Goal: Transaction & Acquisition: Book appointment/travel/reservation

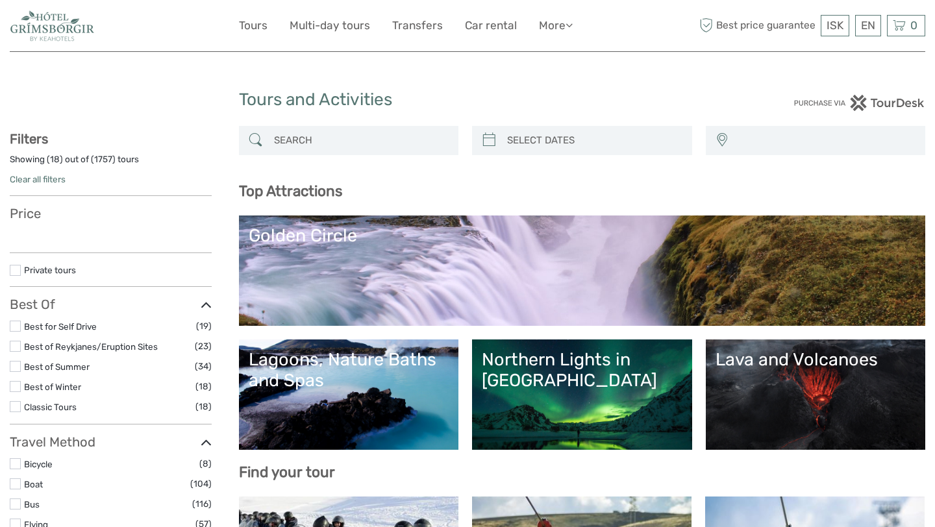
select select
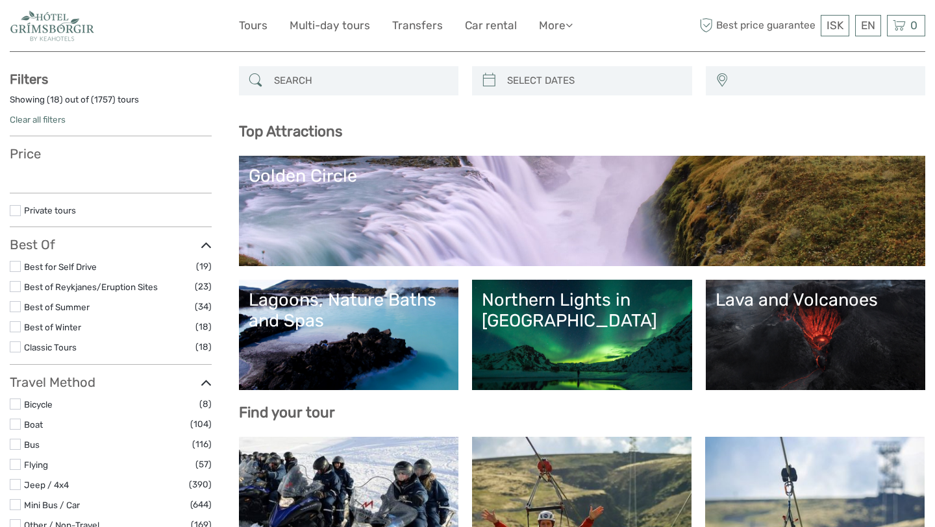
scroll to position [62, 0]
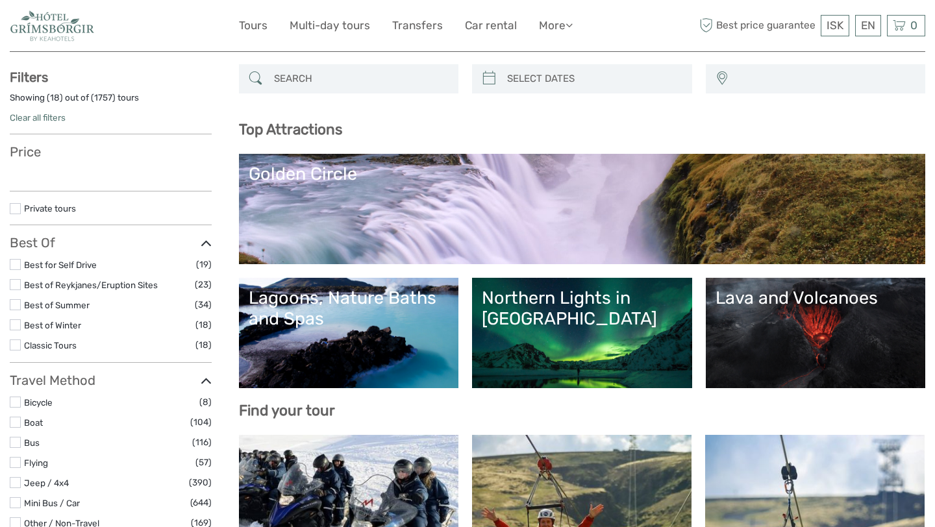
select select
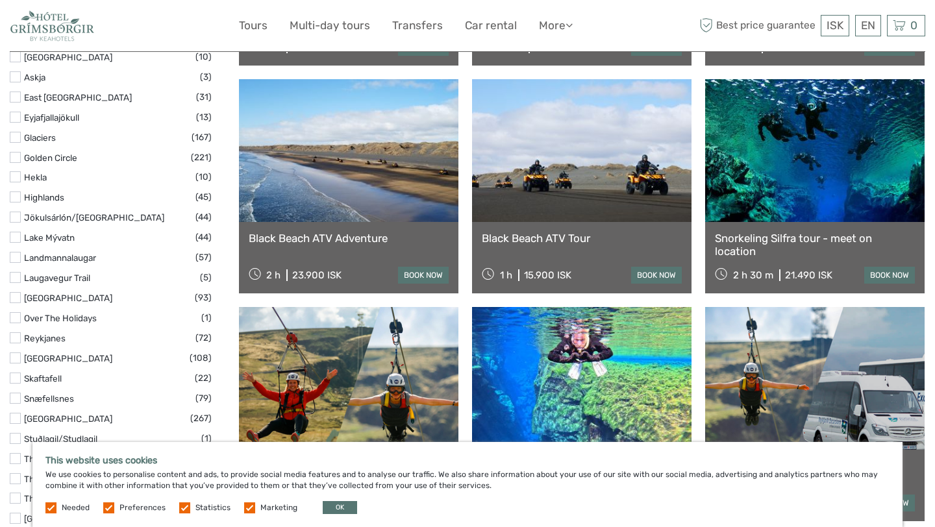
scroll to position [650, 0]
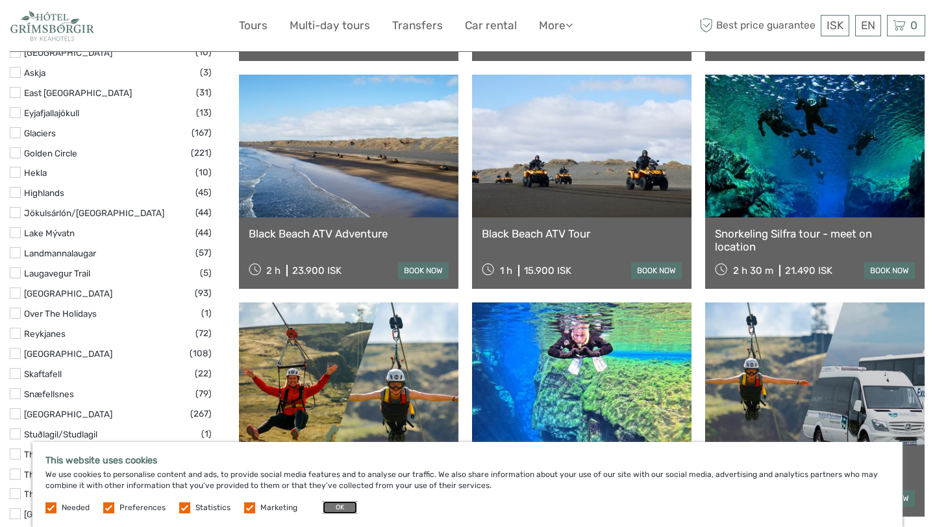
click at [342, 505] on button "OK" at bounding box center [340, 507] width 34 height 13
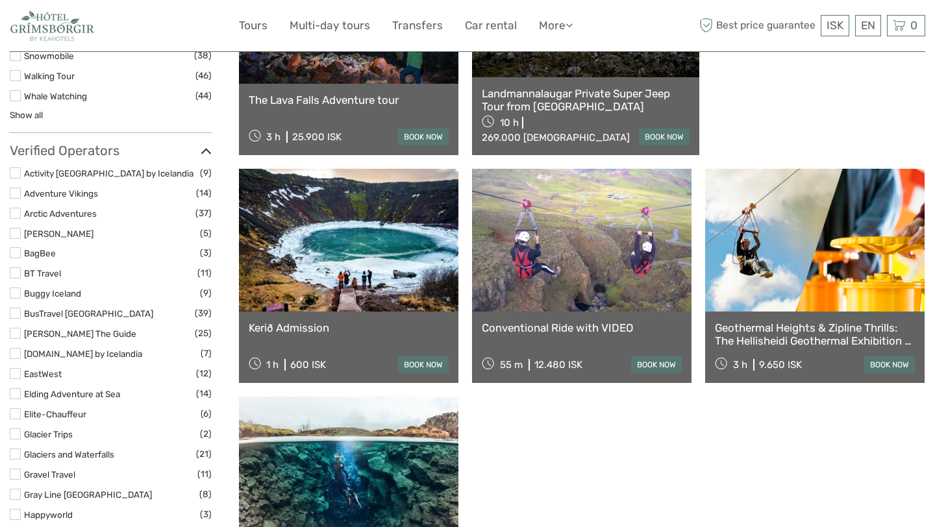
scroll to position [1481, 0]
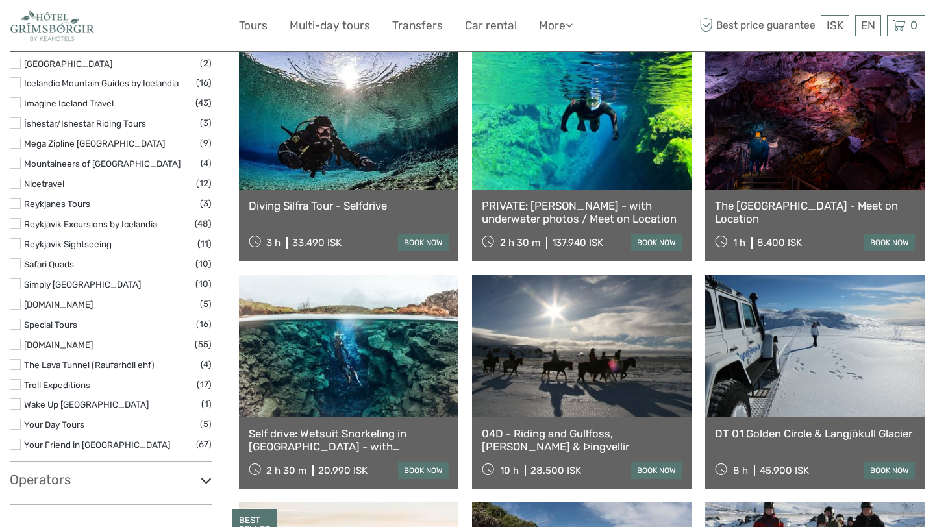
scroll to position [1962, 0]
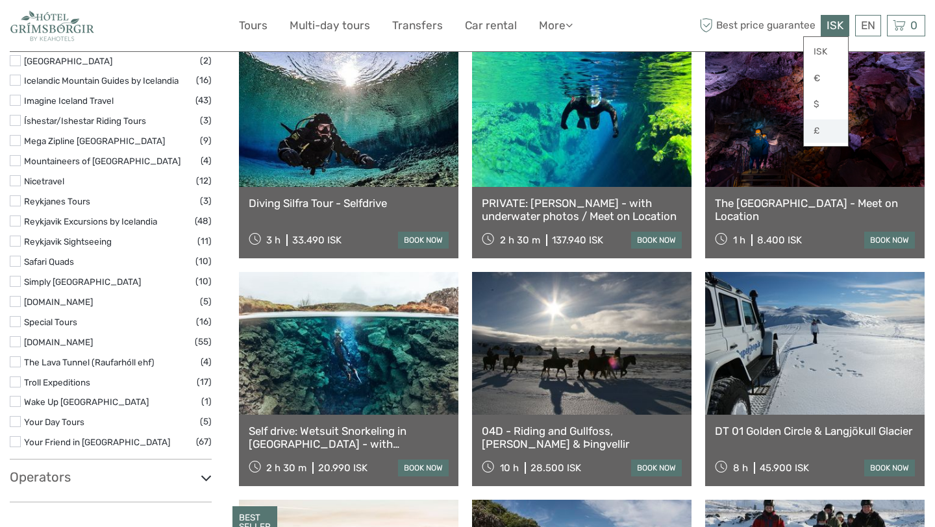
click at [825, 134] on link "£" at bounding box center [826, 130] width 44 height 23
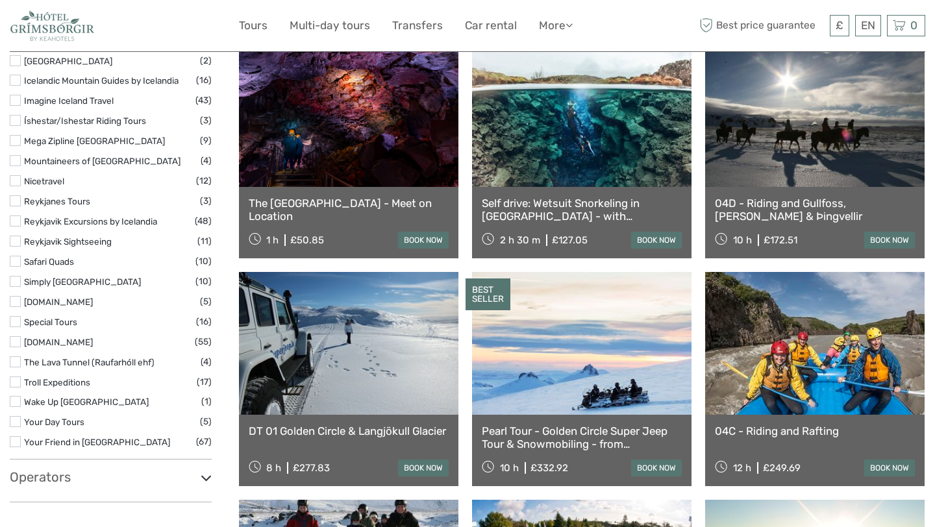
click at [801, 229] on div "04D - Riding and Gullfoss, Geysir & Þingvellir 10 h £172.51 book now" at bounding box center [814, 222] width 219 height 71
click at [794, 208] on link "04D - Riding and Gullfoss, Geysir & Þingvellir" at bounding box center [815, 210] width 200 height 27
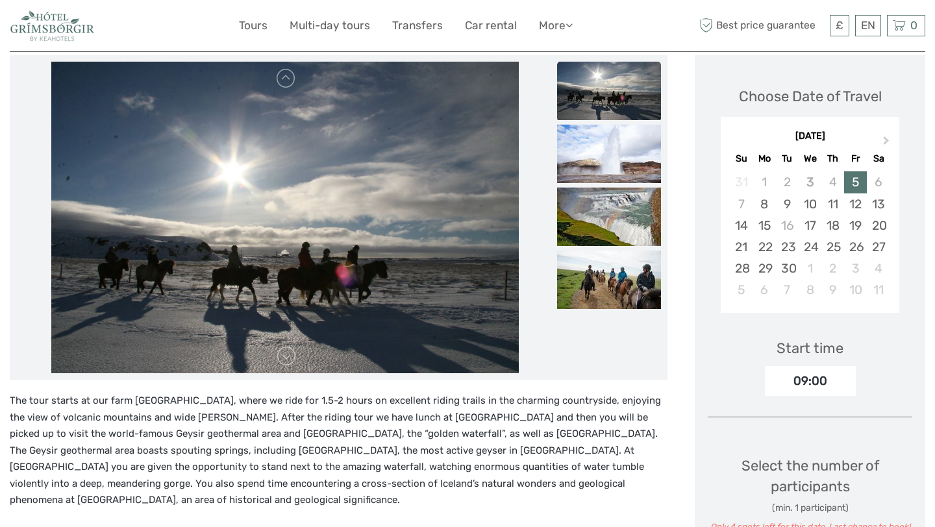
scroll to position [163, 0]
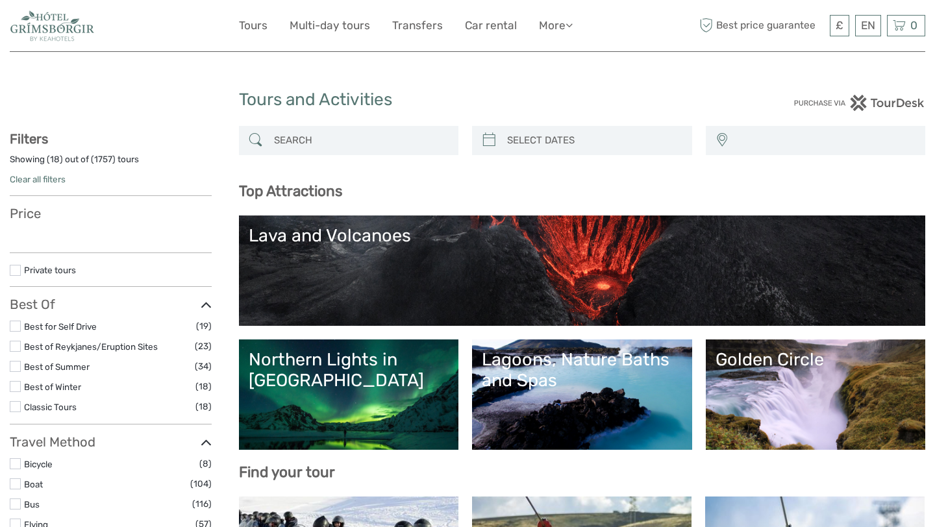
select select
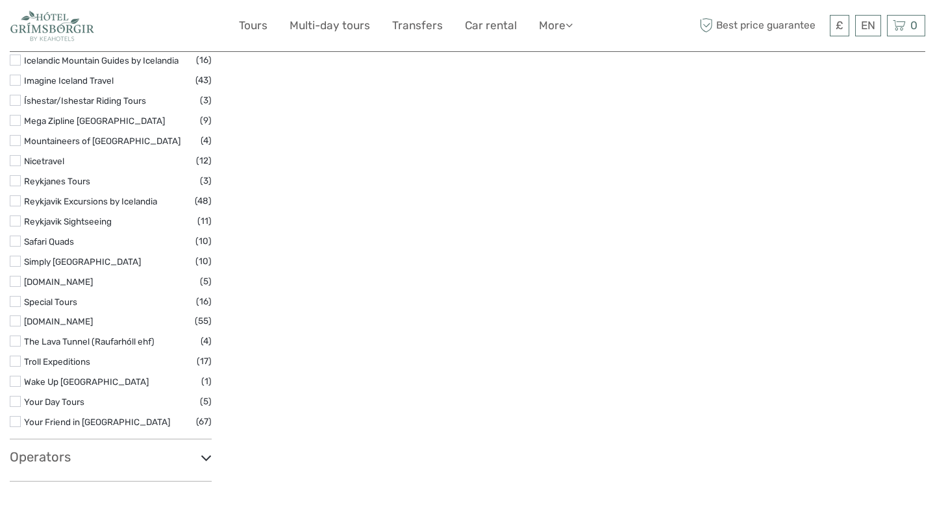
select select
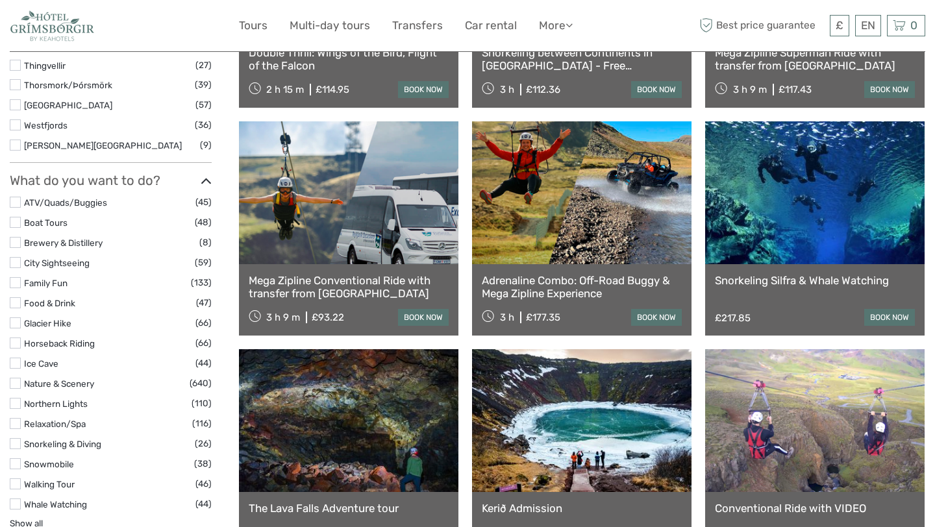
scroll to position [1063, 0]
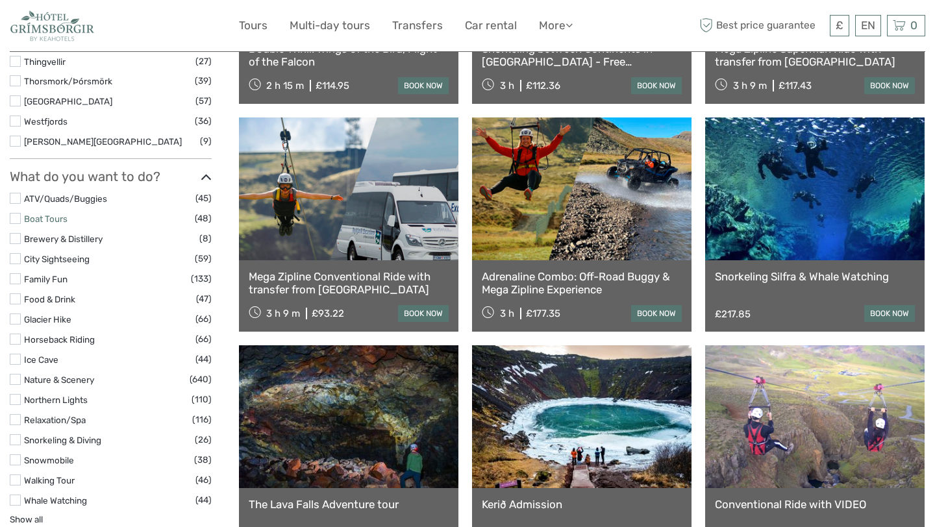
click at [36, 217] on link "Boat Tours" at bounding box center [46, 219] width 44 height 10
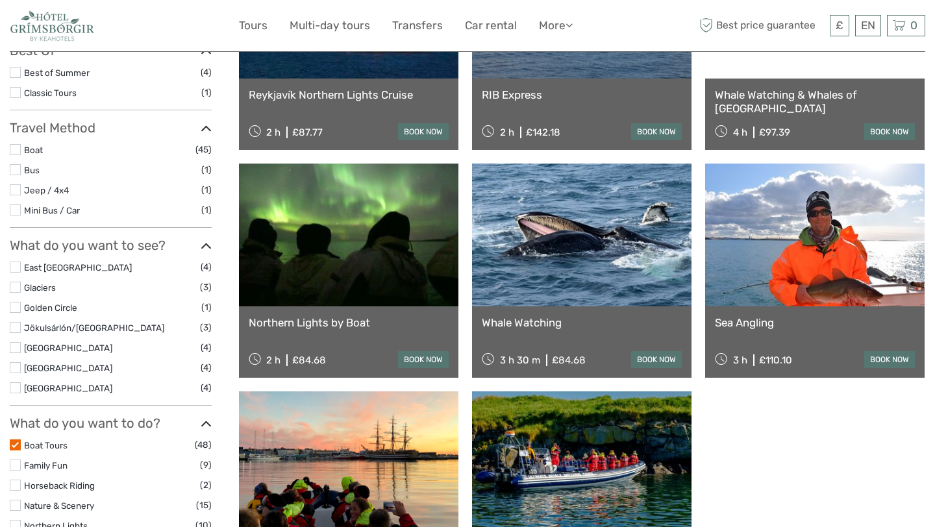
scroll to position [277, 0]
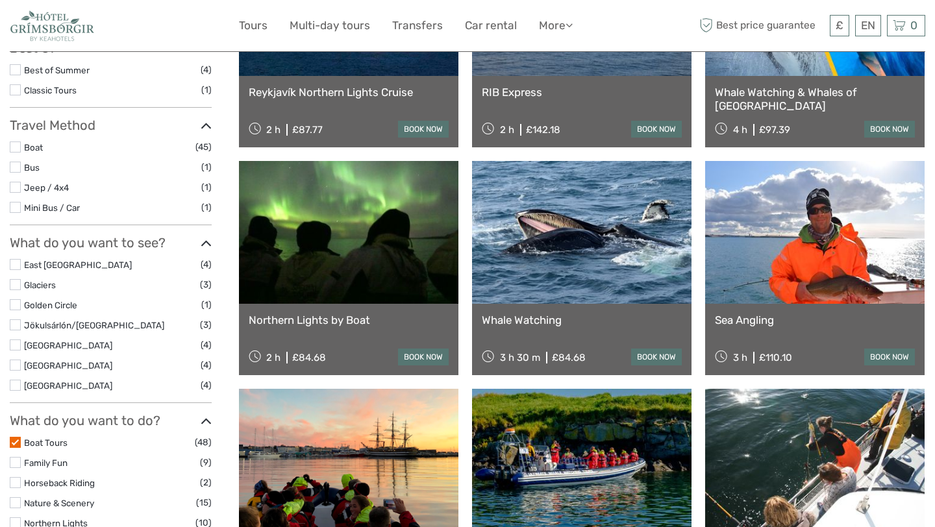
click at [575, 318] on link "Whale Watching" at bounding box center [582, 320] width 200 height 13
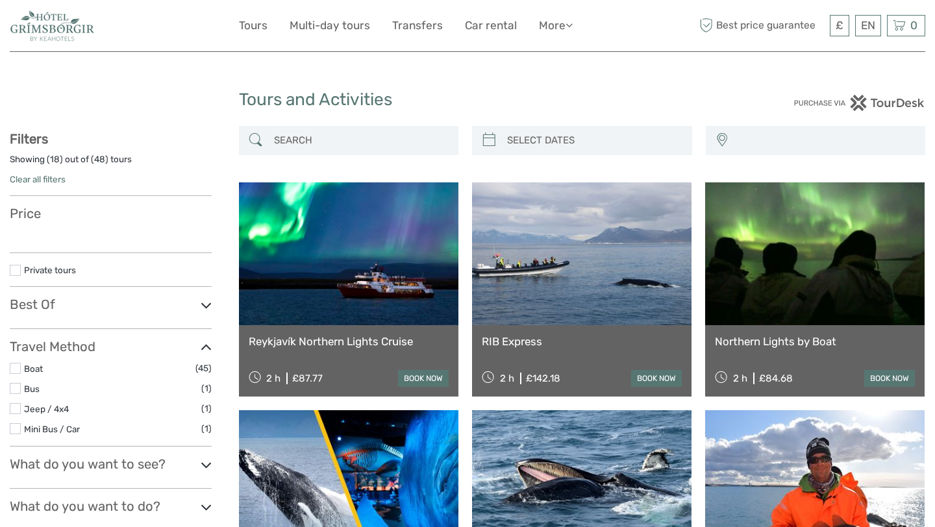
select select
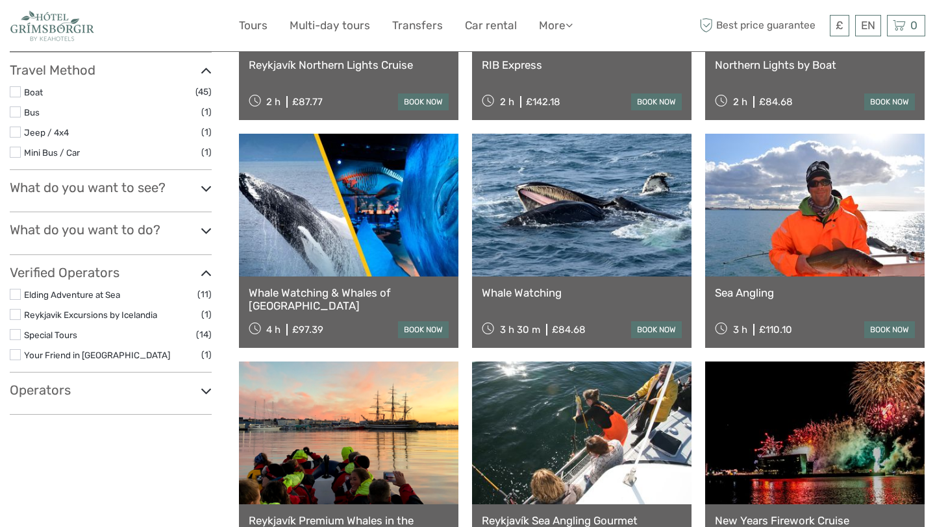
select select
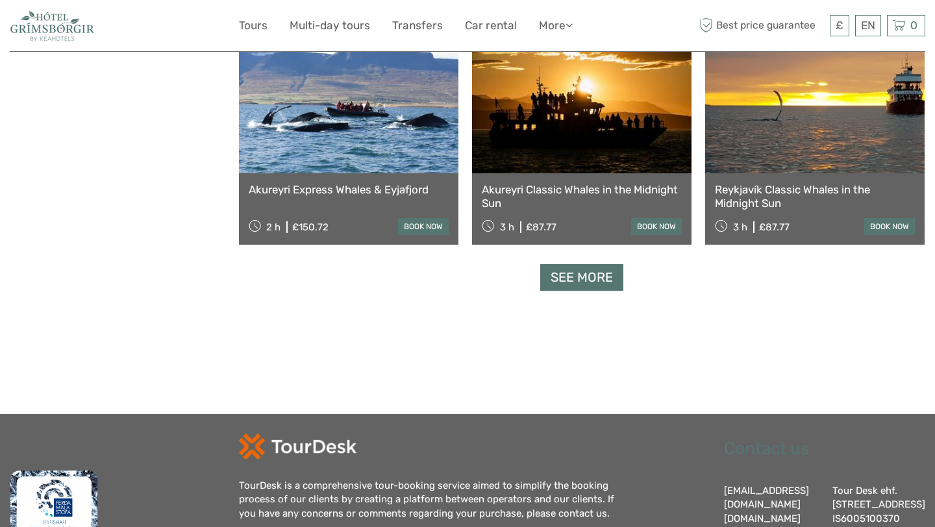
scroll to position [1321, 0]
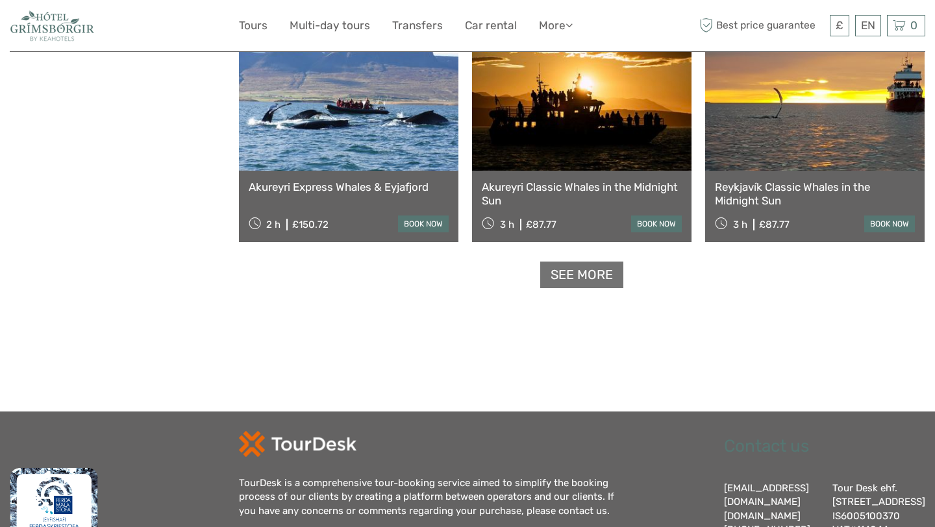
click at [584, 270] on link "See more" at bounding box center [581, 275] width 83 height 27
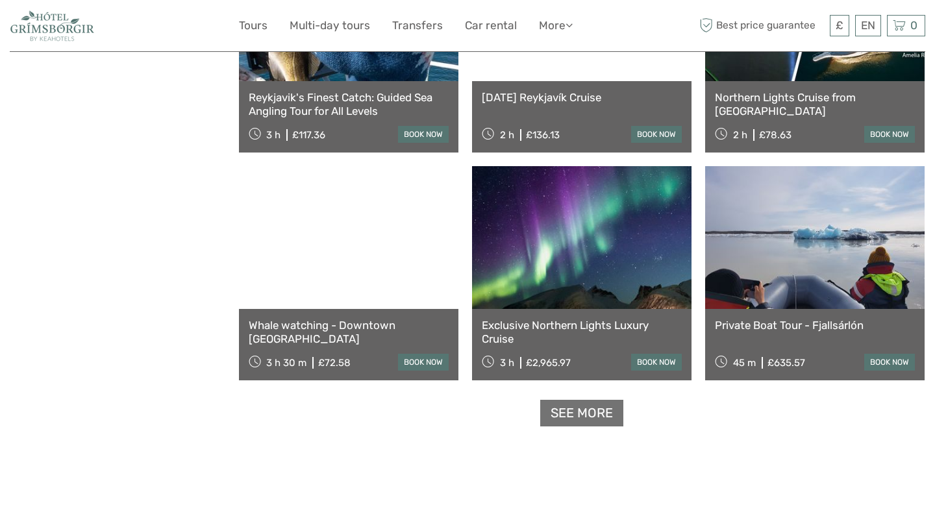
scroll to position [2554, 0]
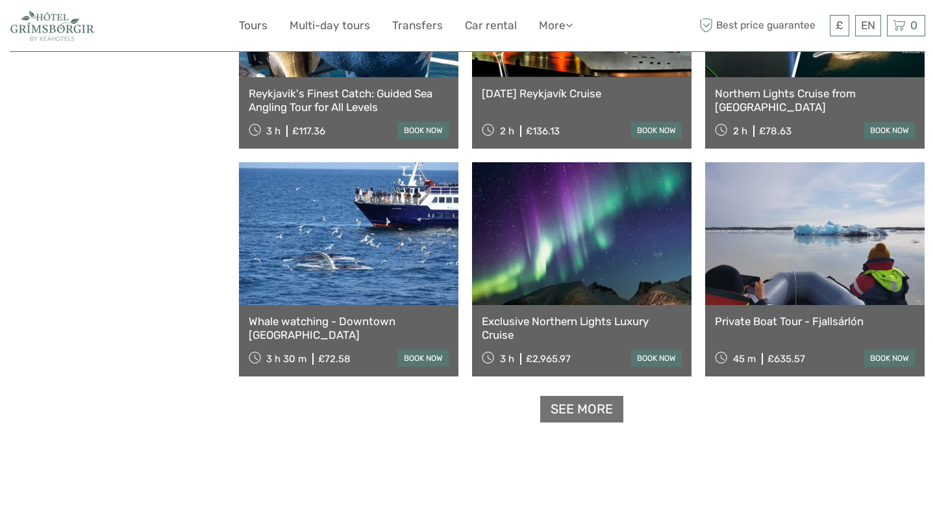
click at [586, 406] on link "See more" at bounding box center [581, 409] width 83 height 27
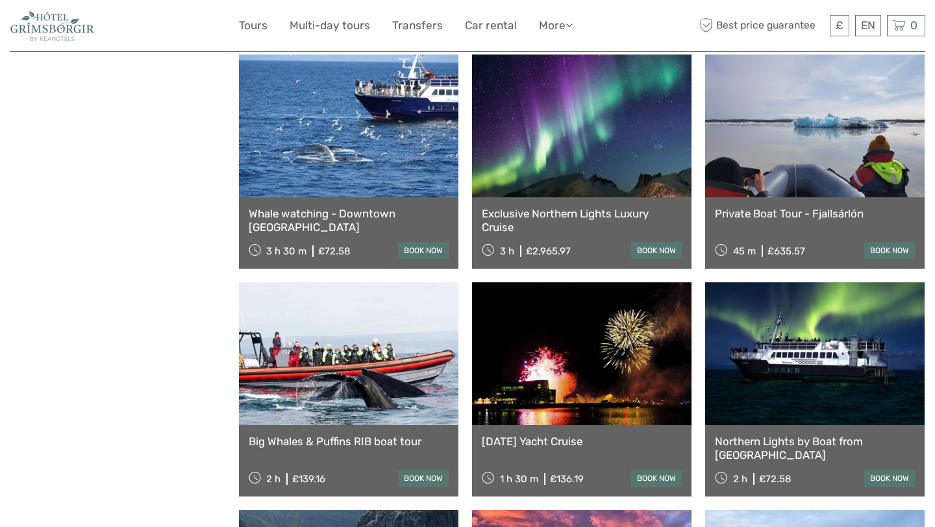
scroll to position [2635, 0]
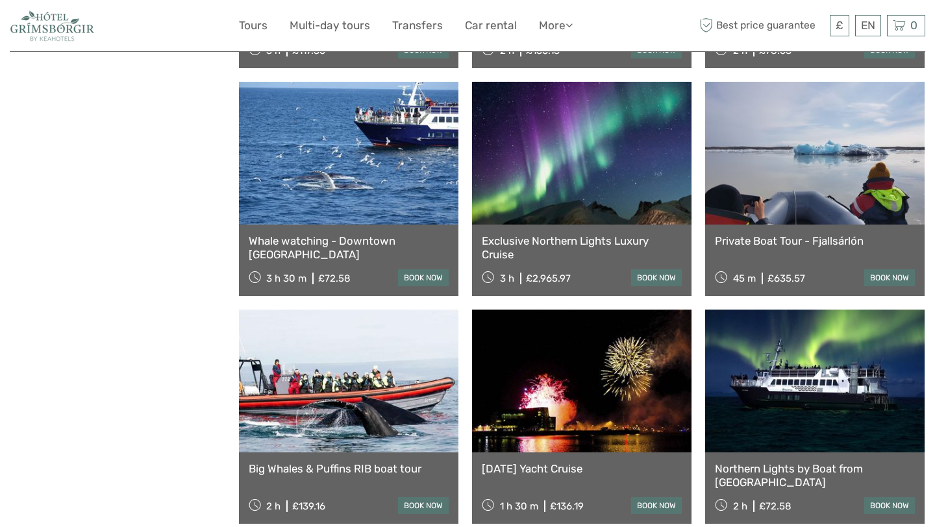
click at [396, 236] on link "Whale watching - Downtown Reykjavík" at bounding box center [349, 247] width 200 height 27
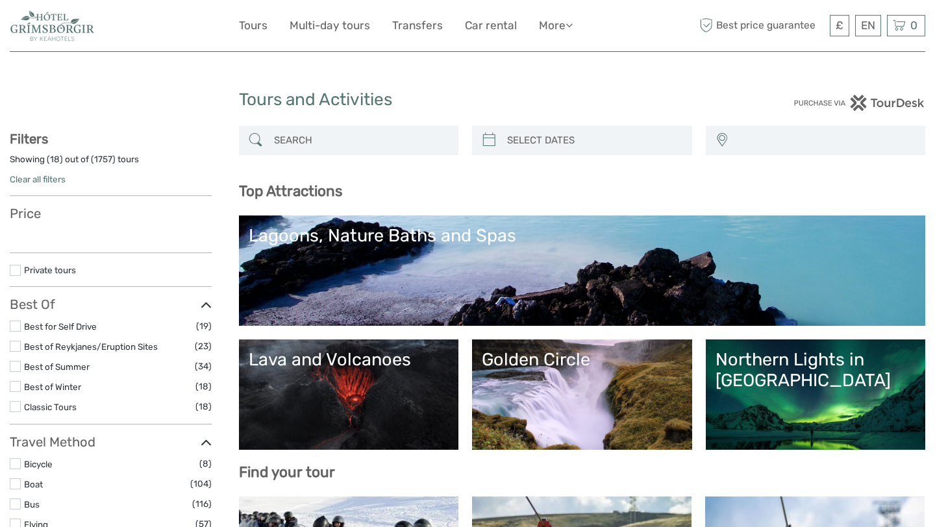
select select
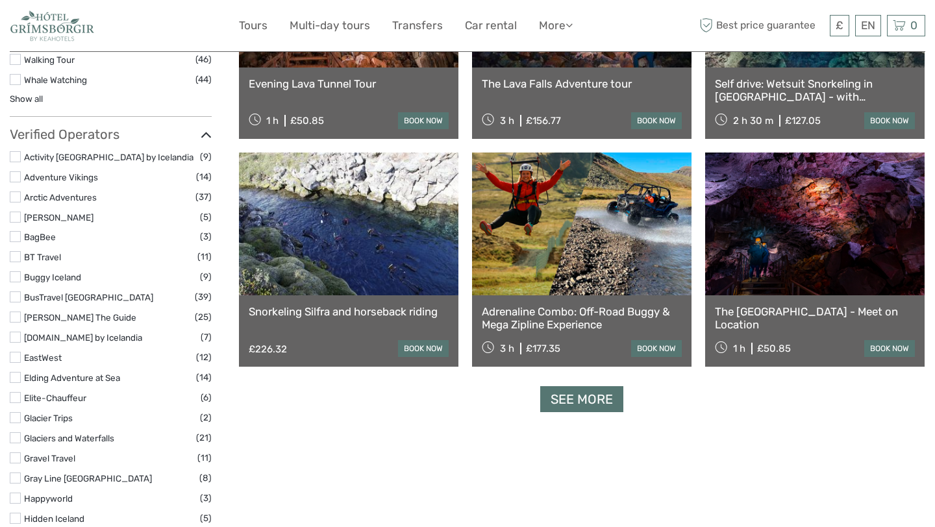
scroll to position [1488, 0]
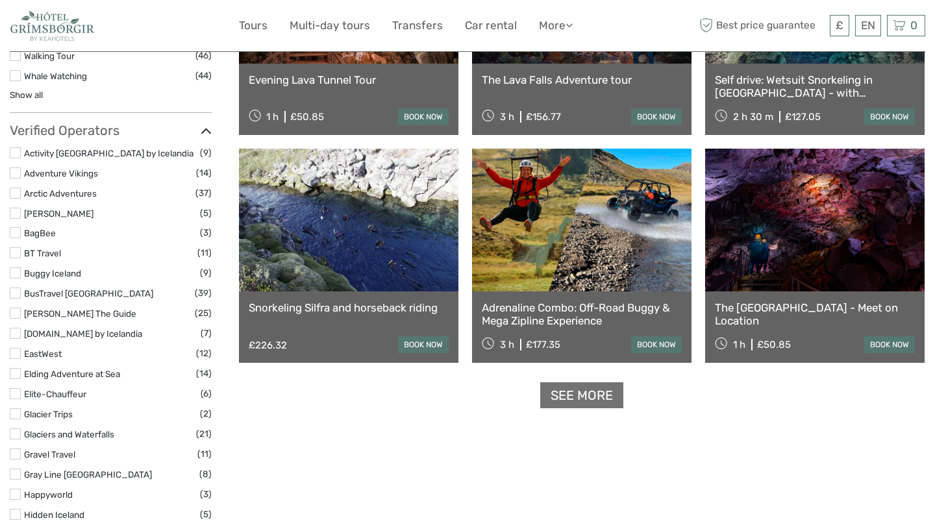
click at [579, 392] on link "See more" at bounding box center [581, 395] width 83 height 27
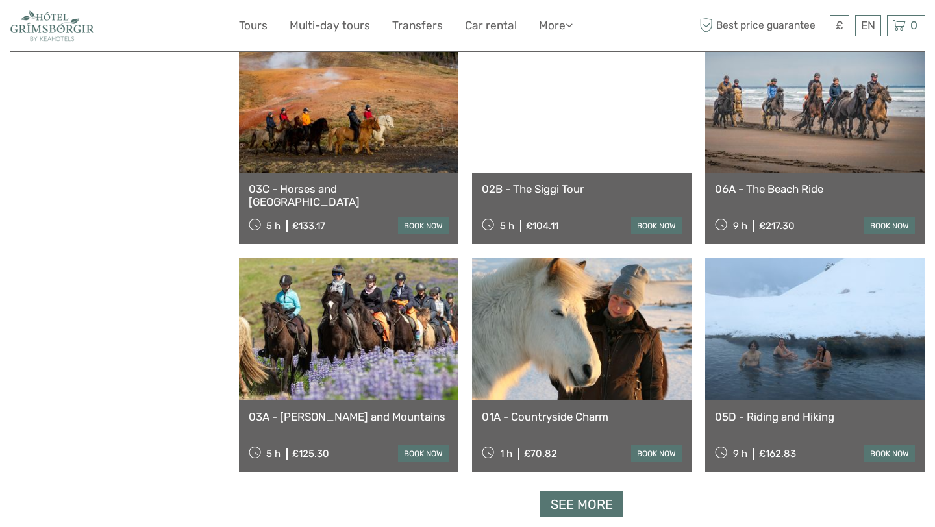
scroll to position [2419, 0]
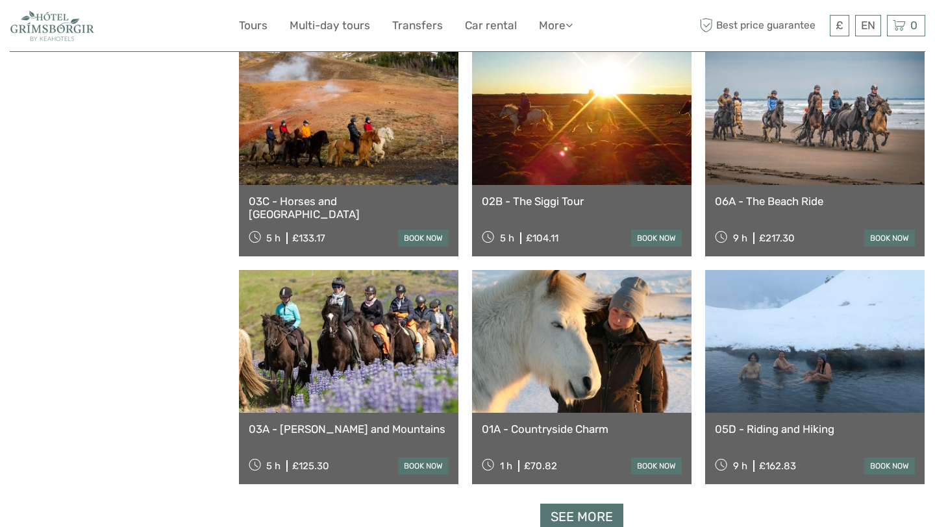
click at [342, 205] on link "03C - Horses and Hot Springs" at bounding box center [349, 208] width 200 height 27
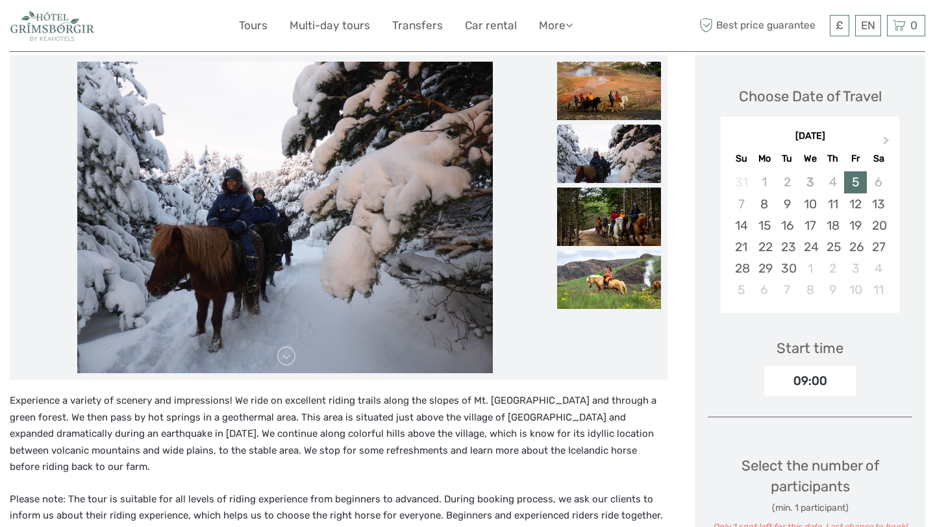
scroll to position [145, 0]
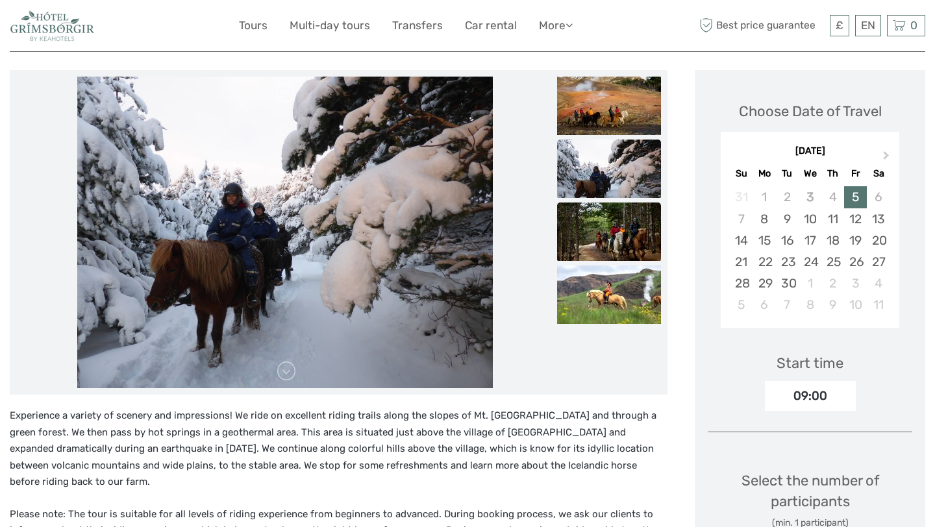
click at [602, 219] on img at bounding box center [609, 232] width 104 height 58
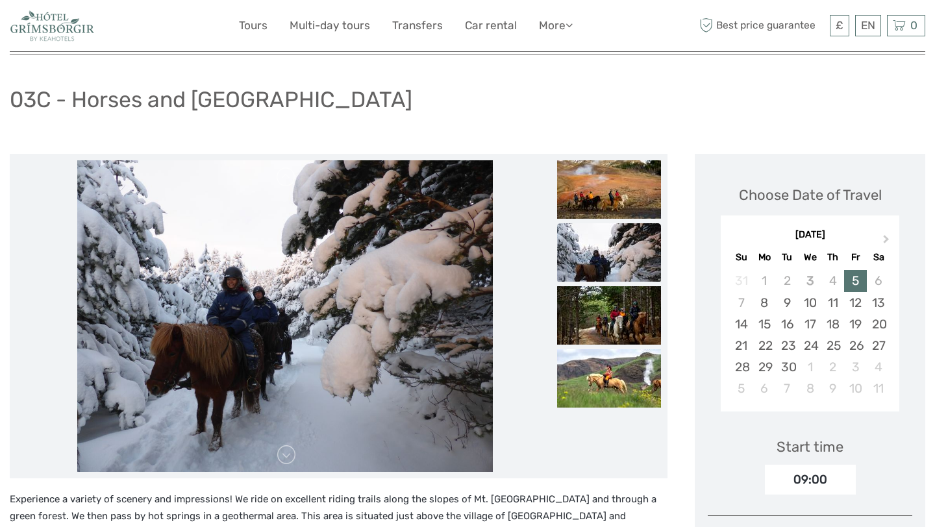
scroll to position [0, 0]
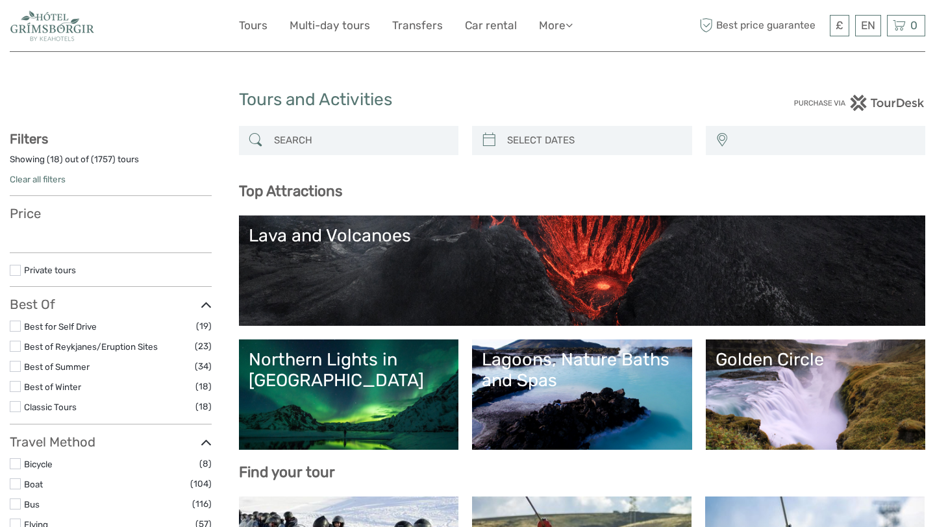
select select
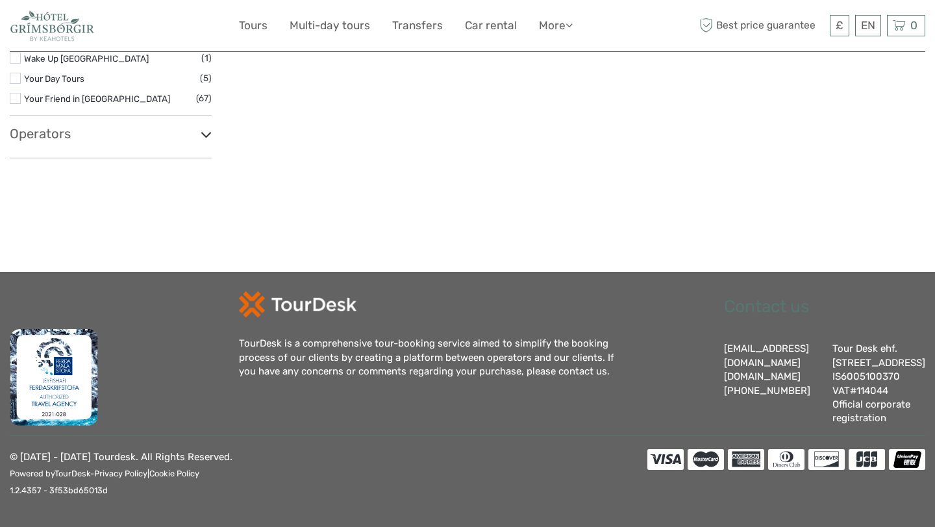
select select
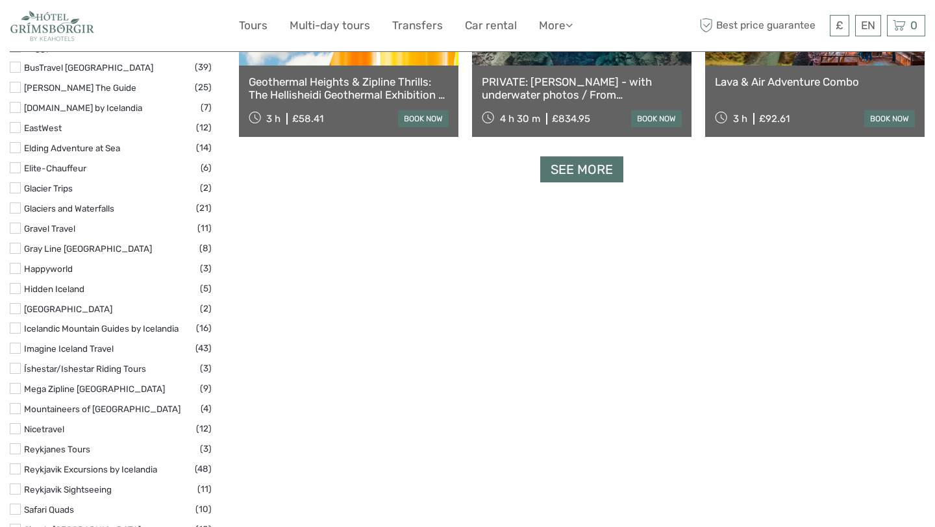
scroll to position [1710, 0]
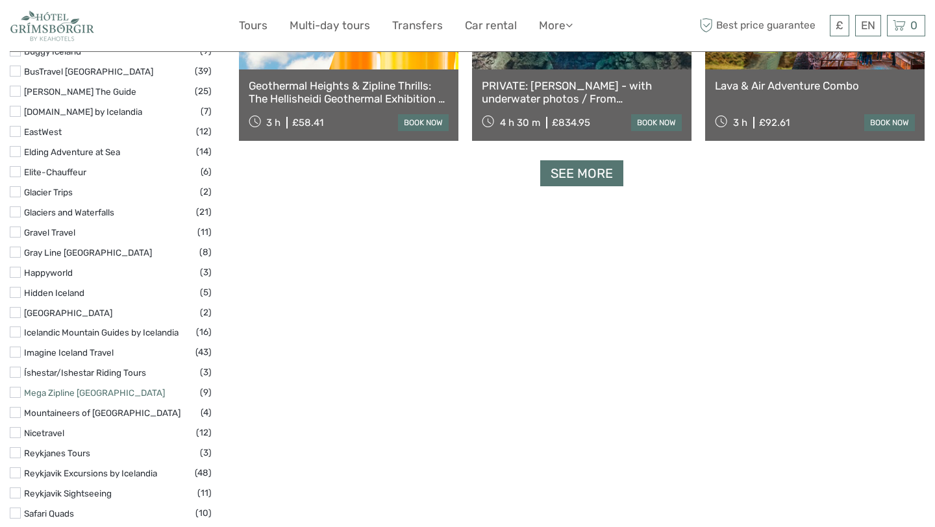
click at [75, 395] on link "Mega Zipline [GEOGRAPHIC_DATA]" at bounding box center [94, 393] width 141 height 10
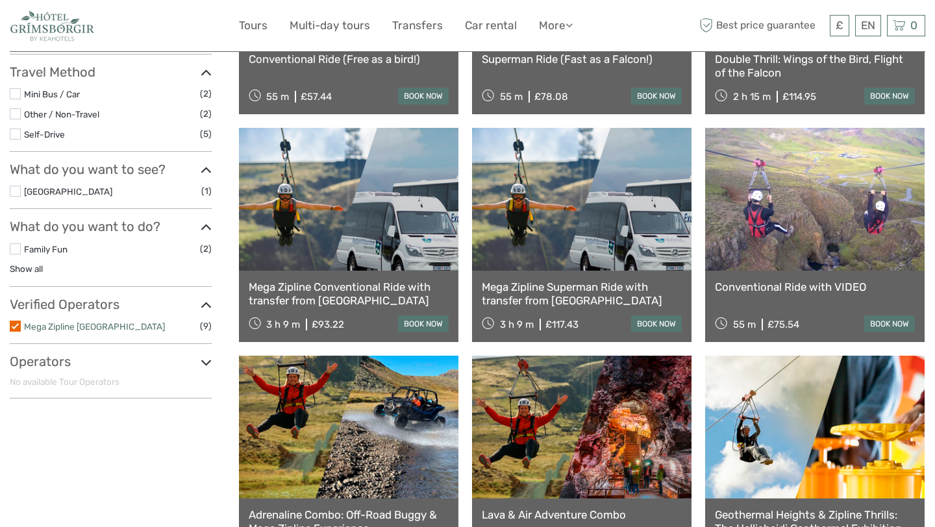
click at [48, 329] on link "Mega Zipline [GEOGRAPHIC_DATA]" at bounding box center [94, 326] width 141 height 10
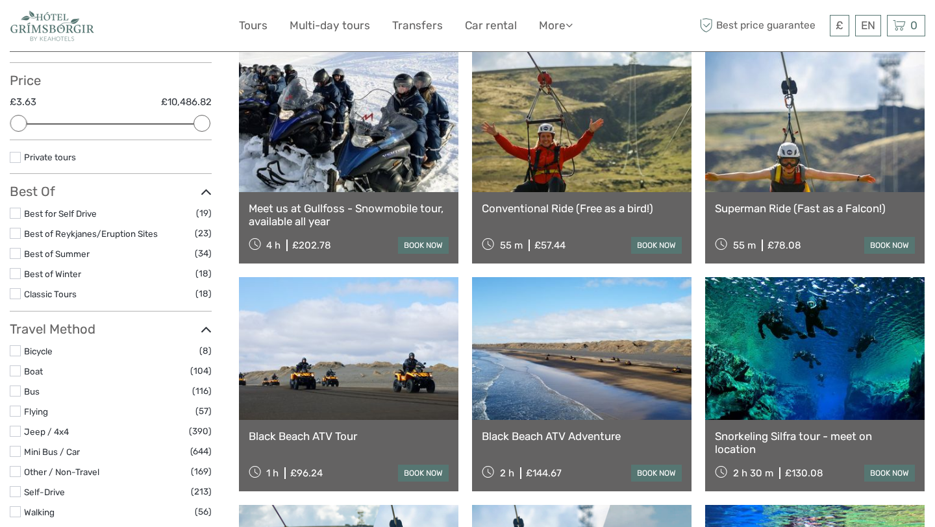
scroll to position [138, 0]
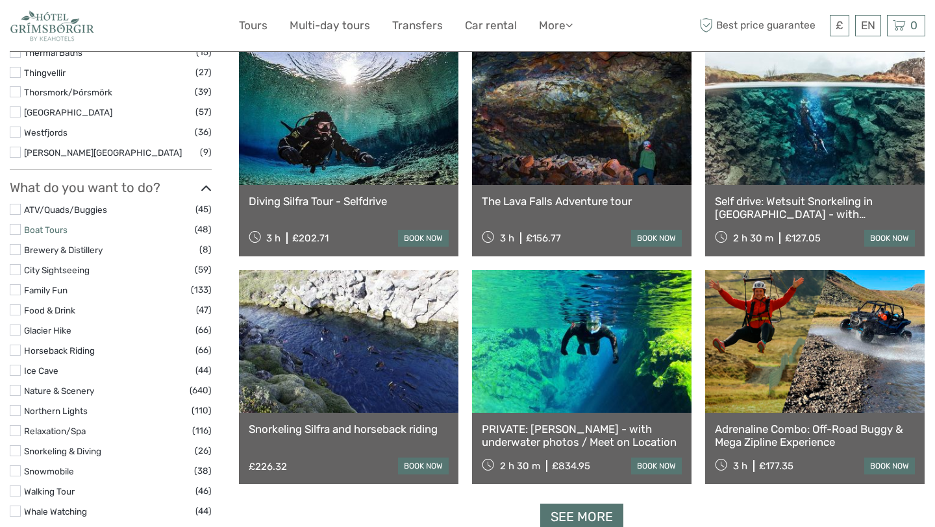
click at [50, 229] on link "Boat Tours" at bounding box center [46, 230] width 44 height 10
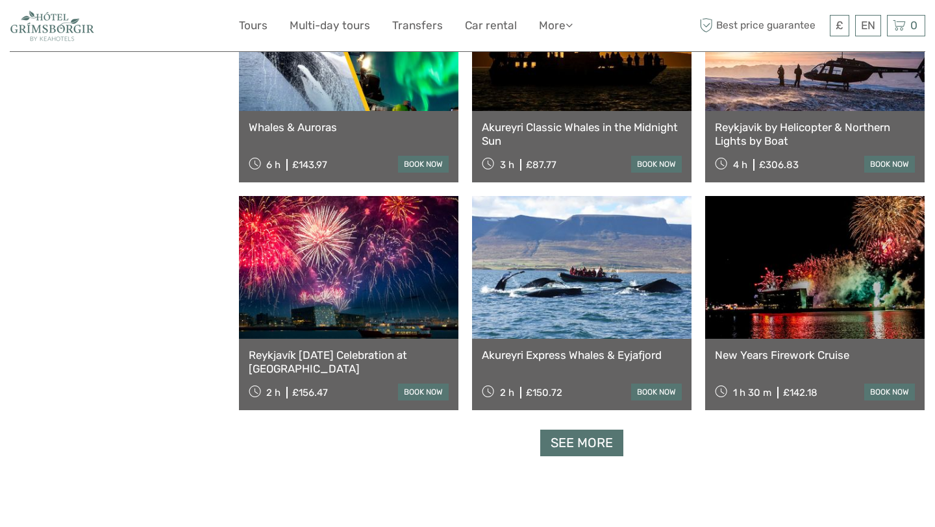
scroll to position [1155, 0]
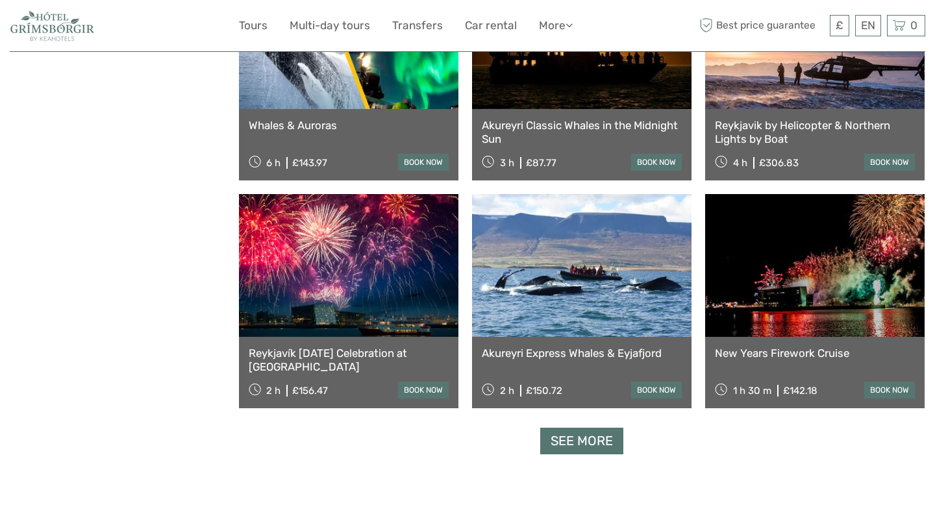
click at [582, 437] on link "See more" at bounding box center [581, 441] width 83 height 27
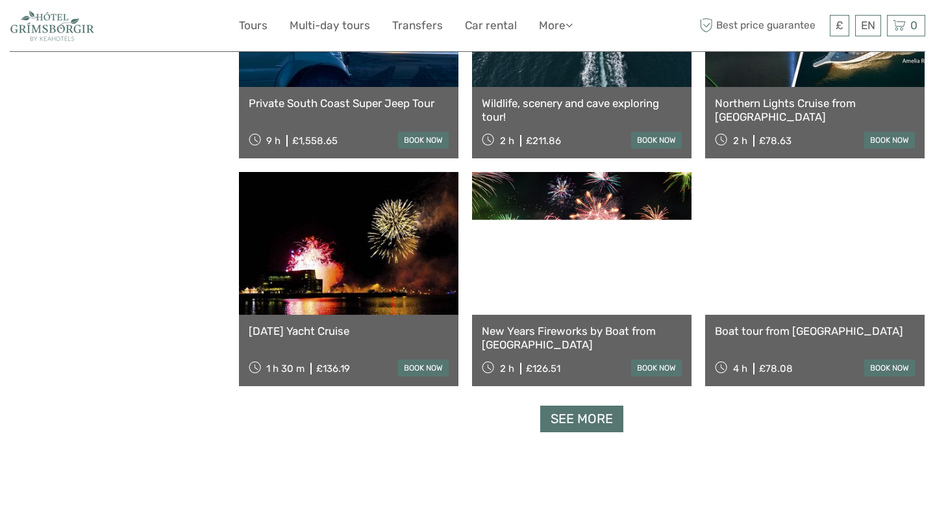
scroll to position [2546, 0]
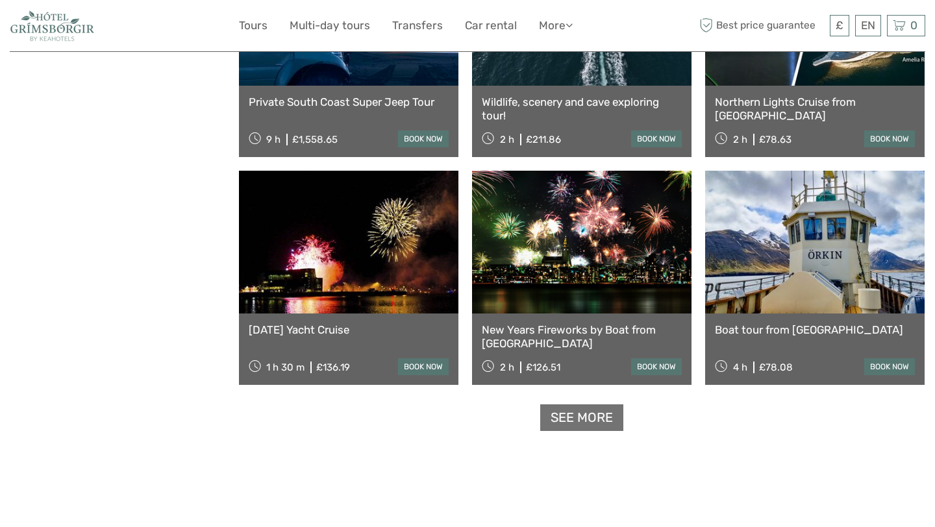
click at [578, 416] on link "See more" at bounding box center [581, 418] width 83 height 27
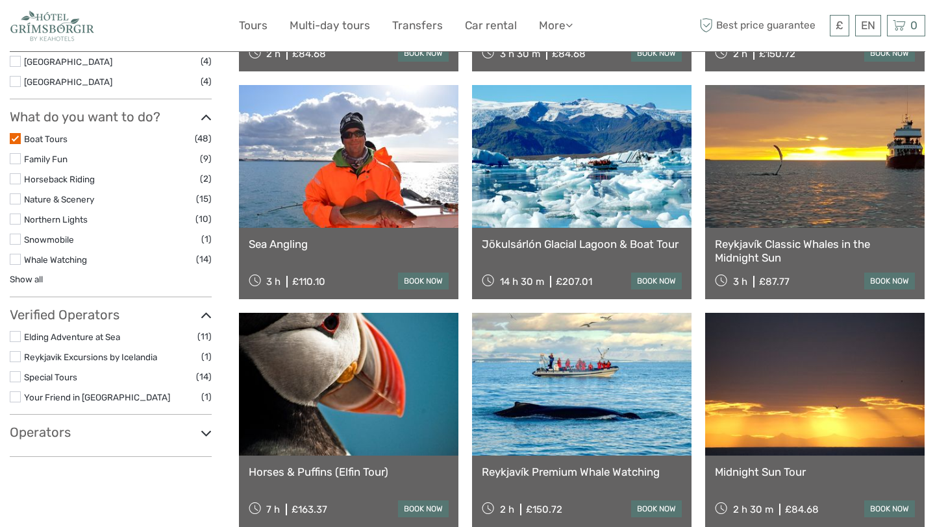
scroll to position [582, 0]
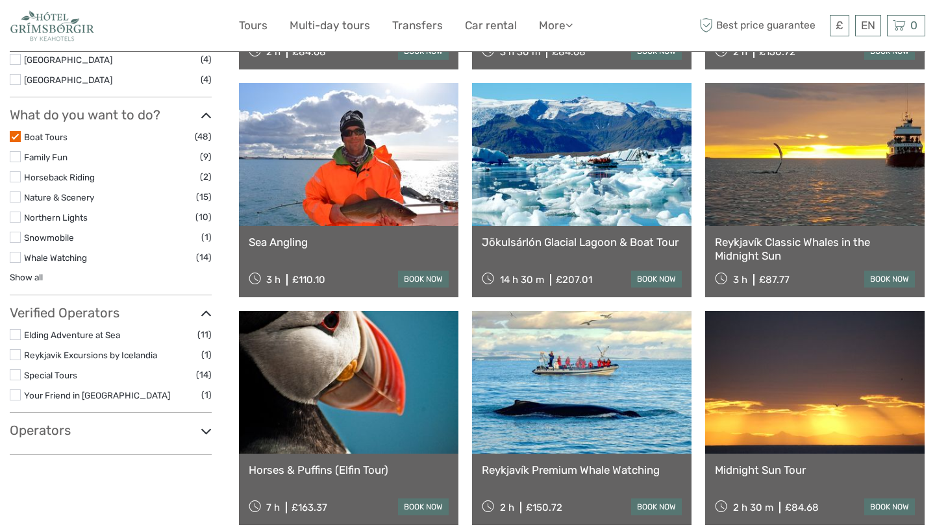
click at [18, 138] on label at bounding box center [15, 136] width 11 height 11
click at [0, 0] on input "checkbox" at bounding box center [0, 0] width 0 height 0
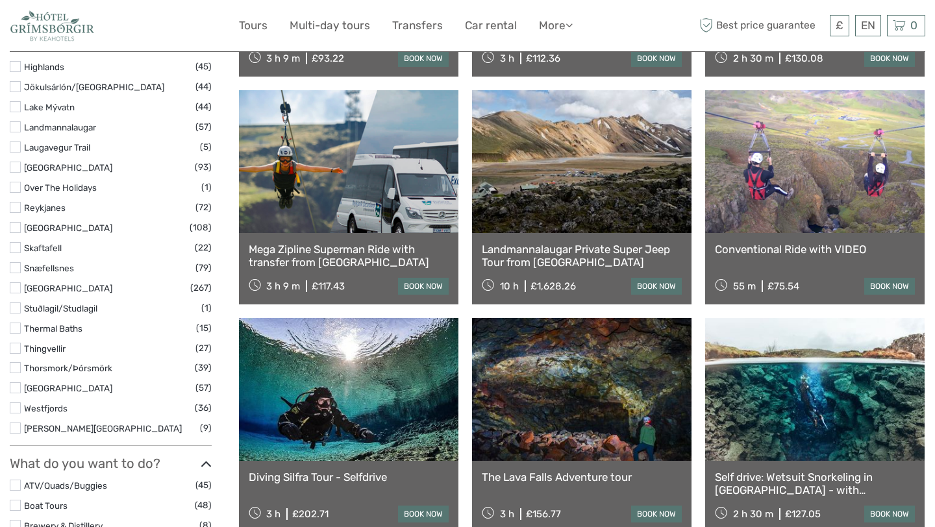
scroll to position [780, 0]
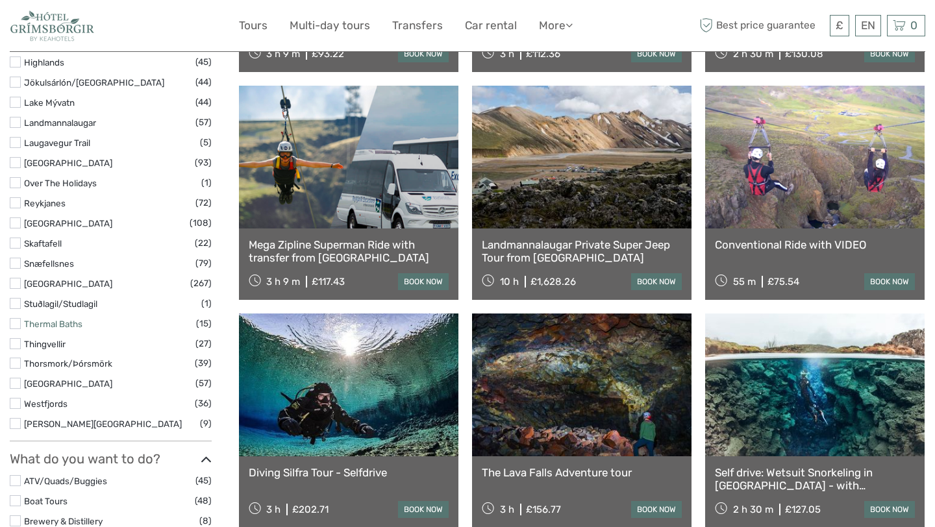
click at [63, 323] on link "Thermal Baths" at bounding box center [53, 324] width 58 height 10
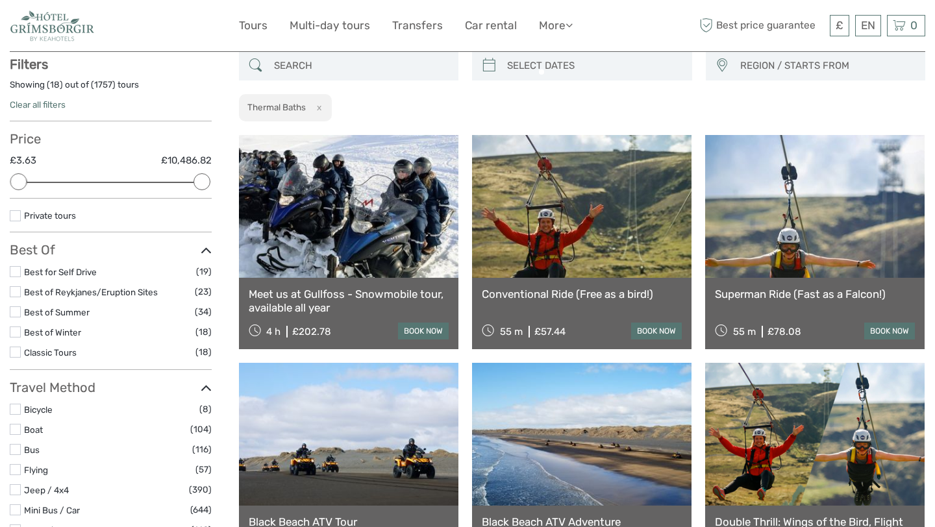
scroll to position [73, 0]
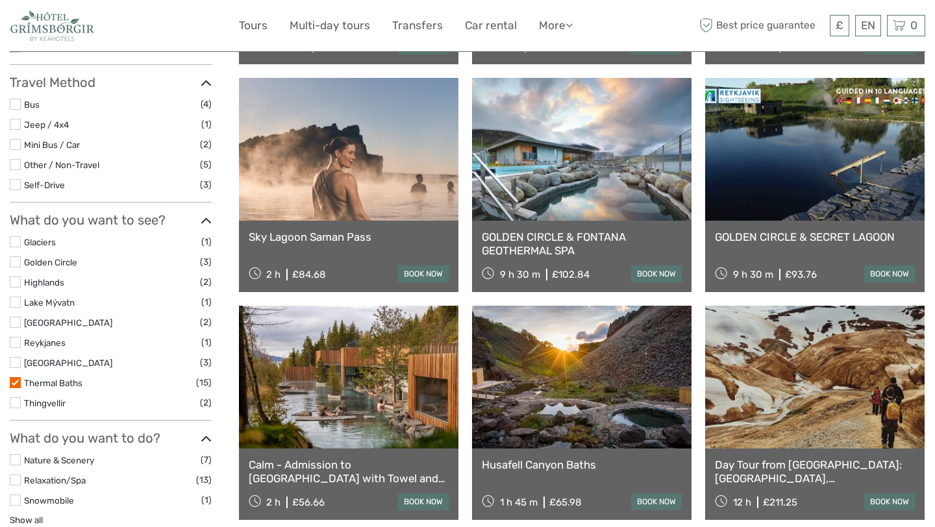
scroll to position [405, 0]
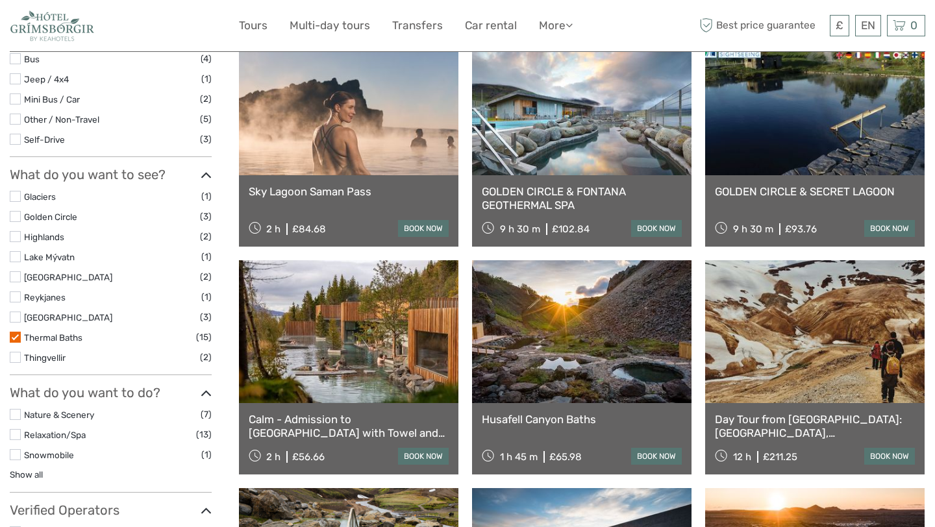
click at [14, 334] on label at bounding box center [15, 337] width 11 height 11
click at [0, 0] on input "checkbox" at bounding box center [0, 0] width 0 height 0
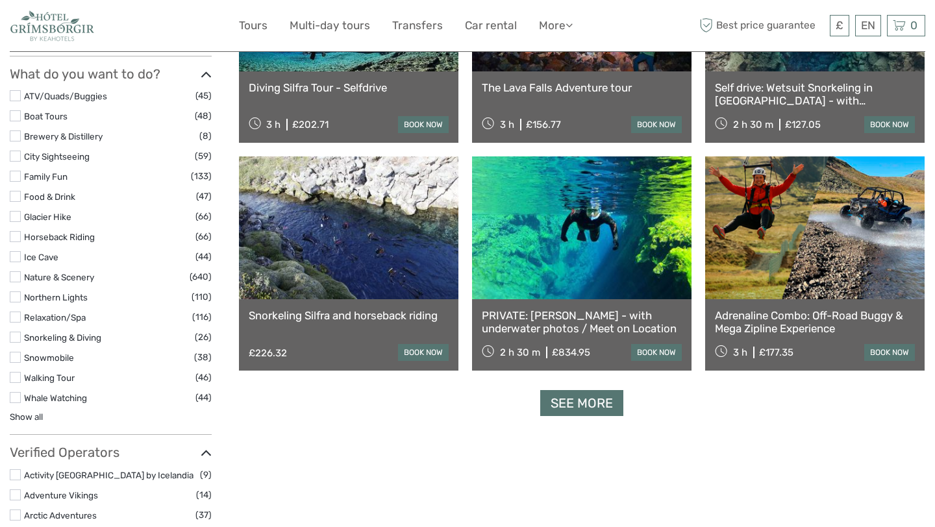
scroll to position [1167, 0]
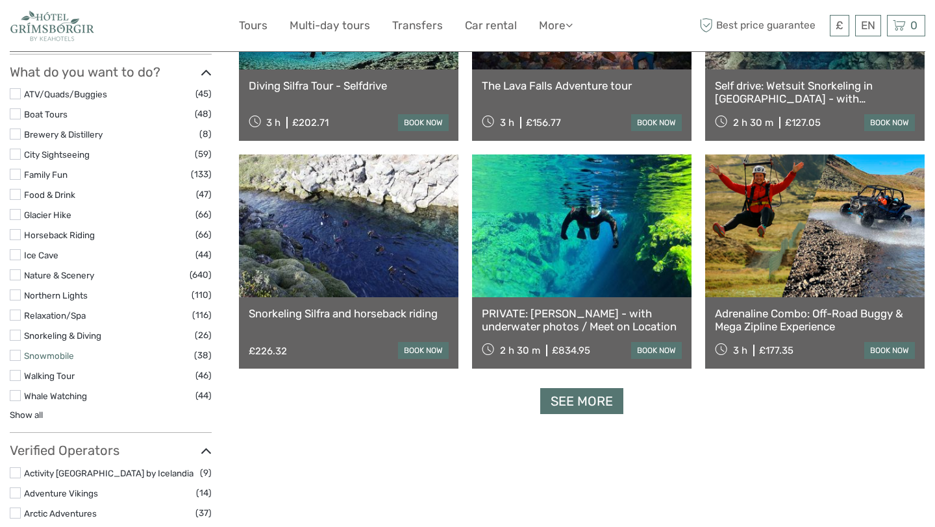
click at [52, 355] on link "Snowmobile" at bounding box center [49, 356] width 50 height 10
